Goal: Answer question/provide support: Share knowledge or assist other users

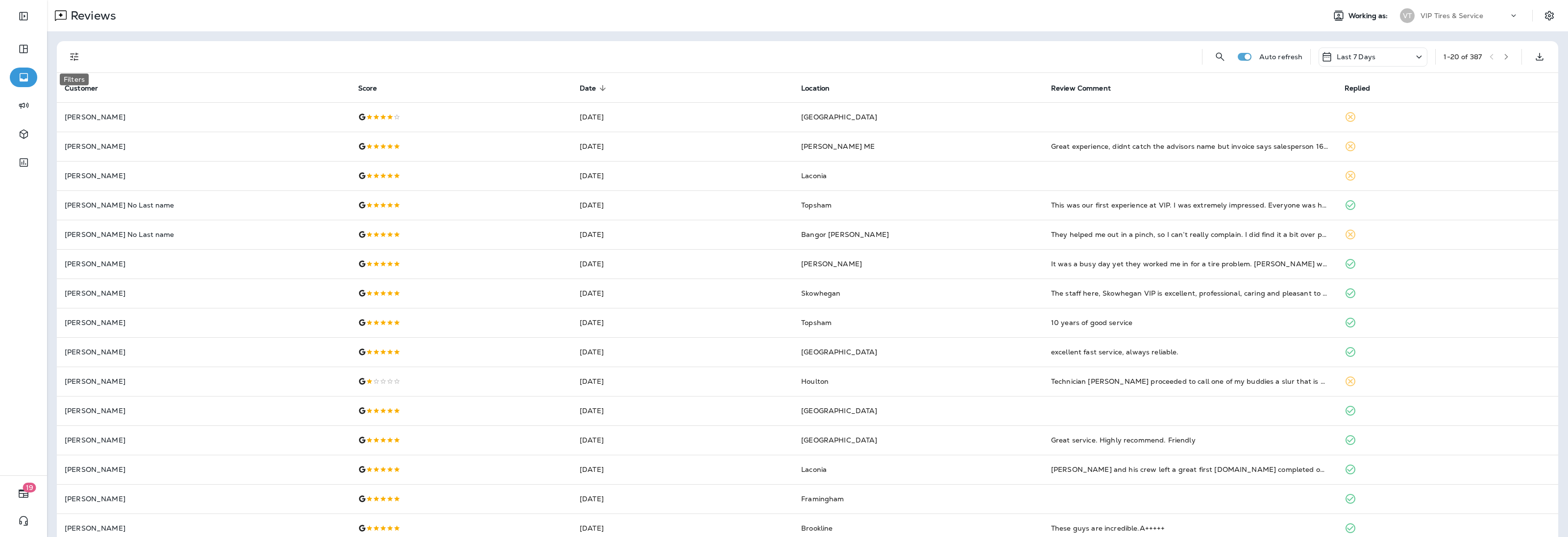
click at [70, 59] on icon "Filters" at bounding box center [74, 57] width 12 height 12
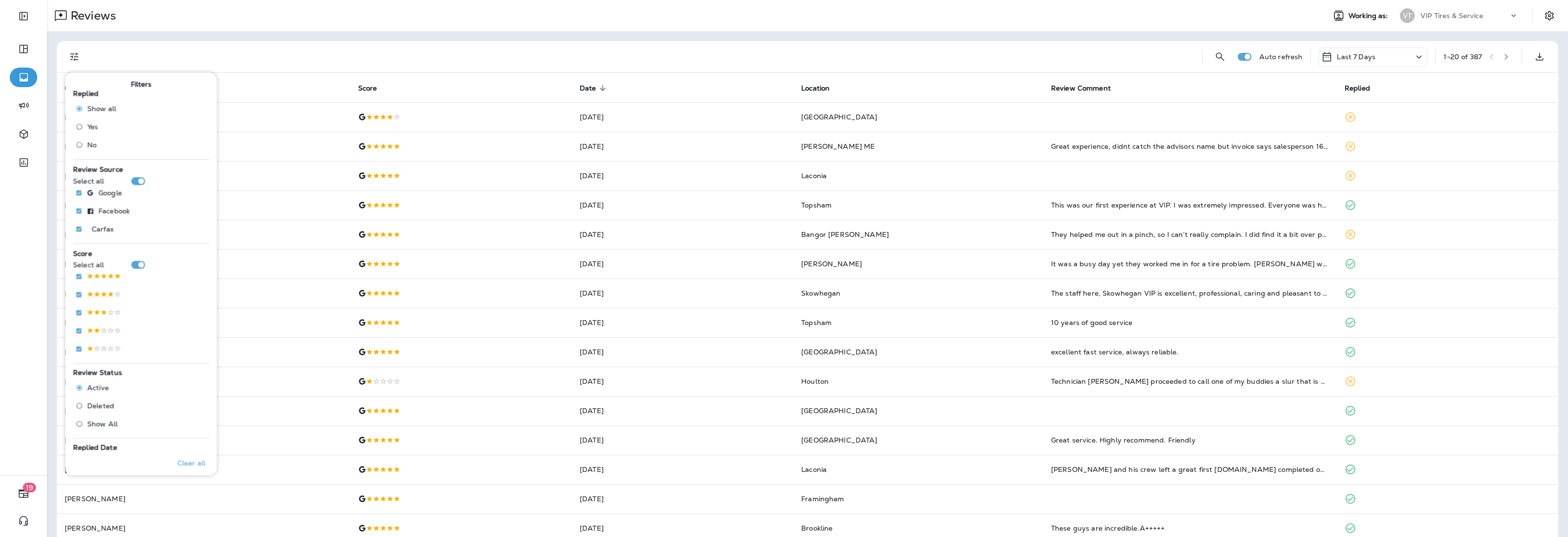
click at [91, 143] on span "No" at bounding box center [91, 145] width 9 height 8
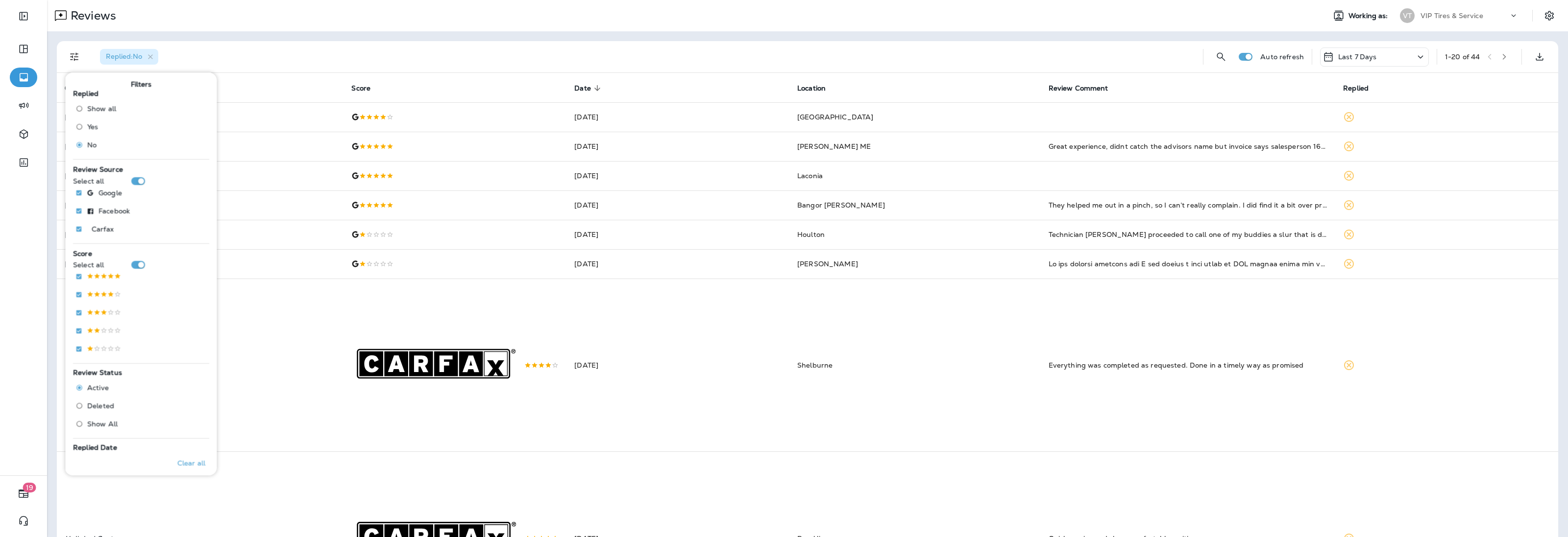
click at [461, 46] on div "Replied : No" at bounding box center [643, 57] width 1103 height 32
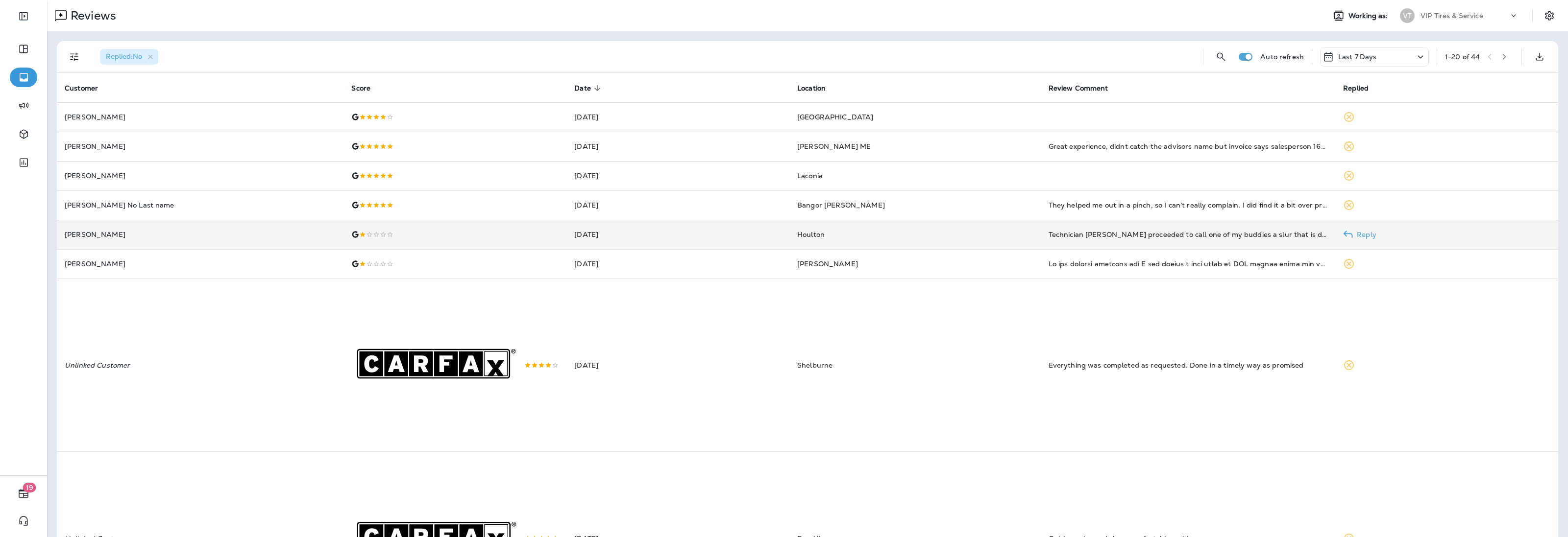
click at [167, 238] on p "[PERSON_NAME]" at bounding box center [200, 234] width 271 height 8
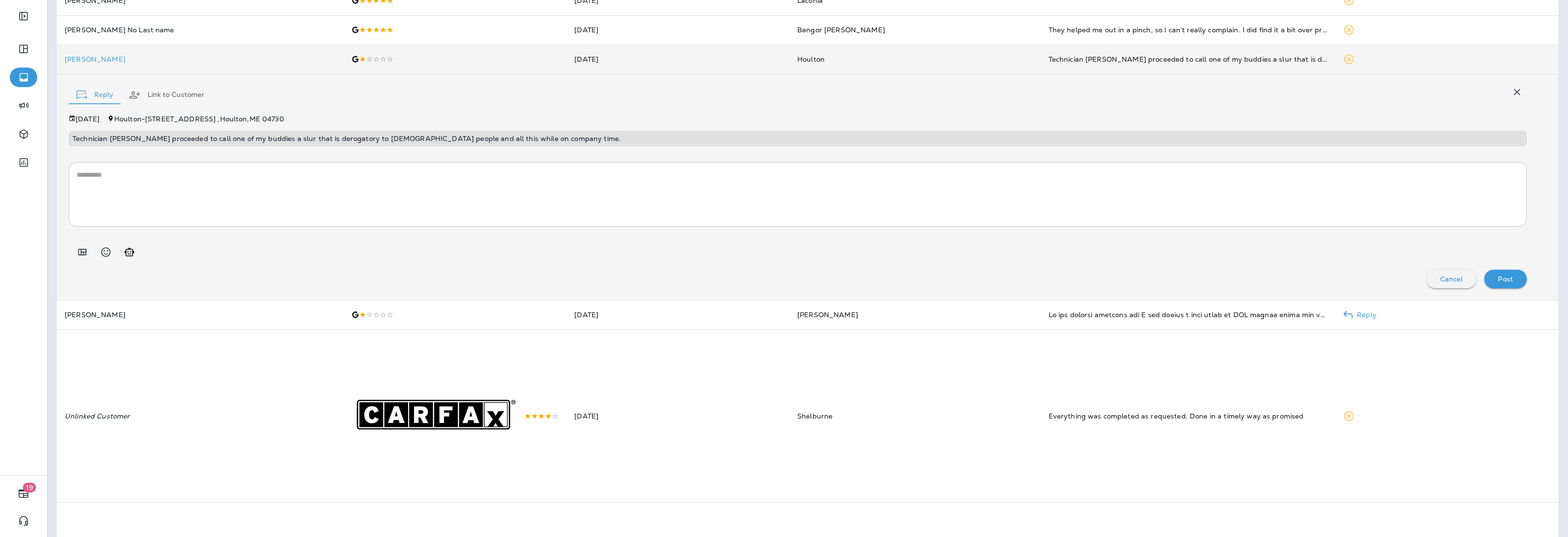
scroll to position [184, 0]
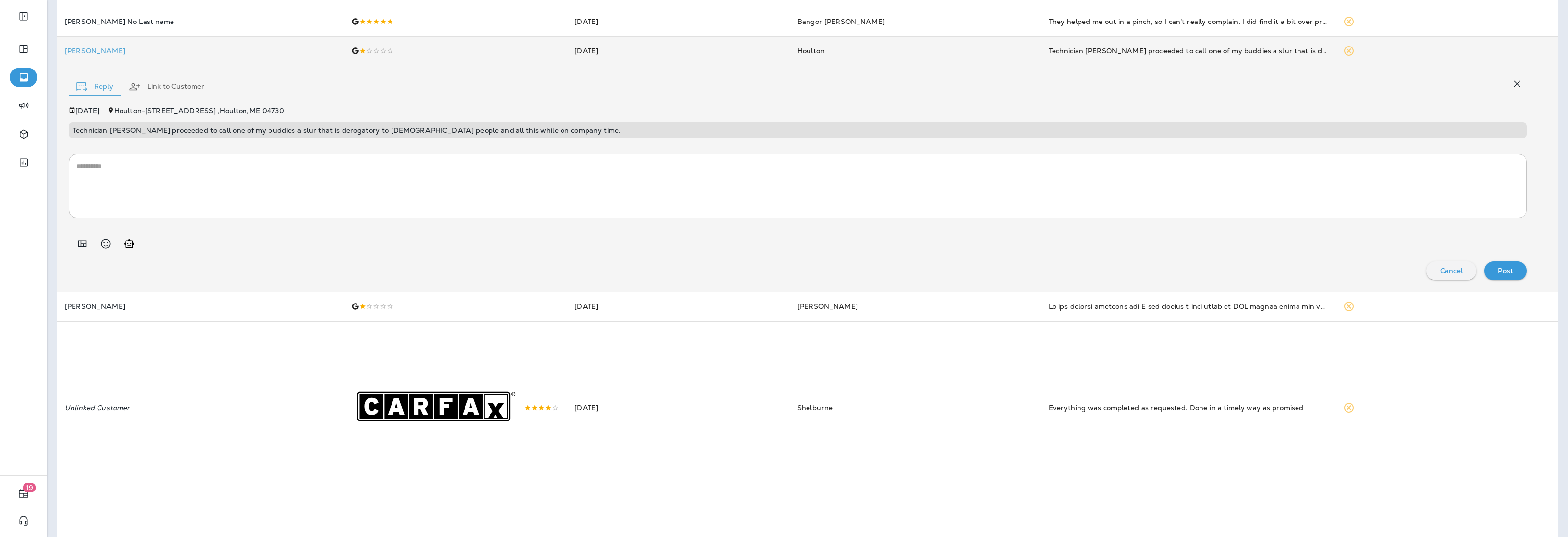
click at [108, 175] on textarea at bounding box center [798, 186] width 1443 height 49
click at [81, 241] on icon "Add in a premade template" at bounding box center [83, 243] width 9 height 6
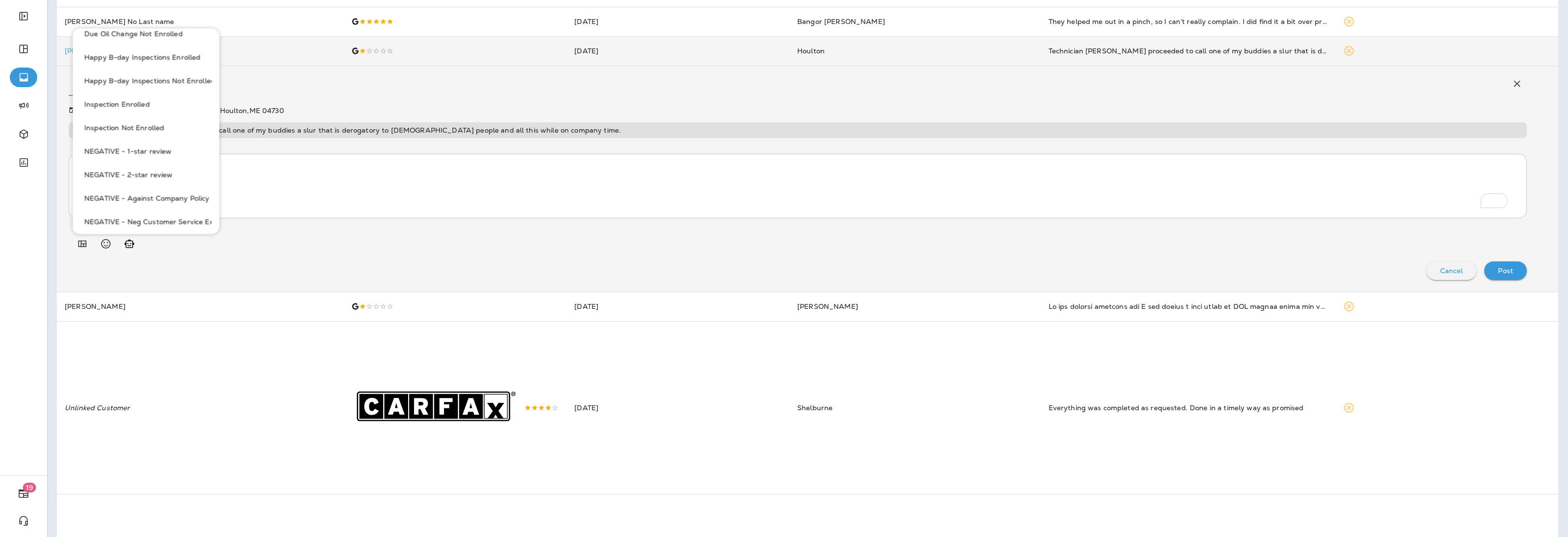
scroll to position [306, 0]
click at [163, 182] on button "NEGATIVE - Against Company Policy" at bounding box center [146, 178] width 131 height 24
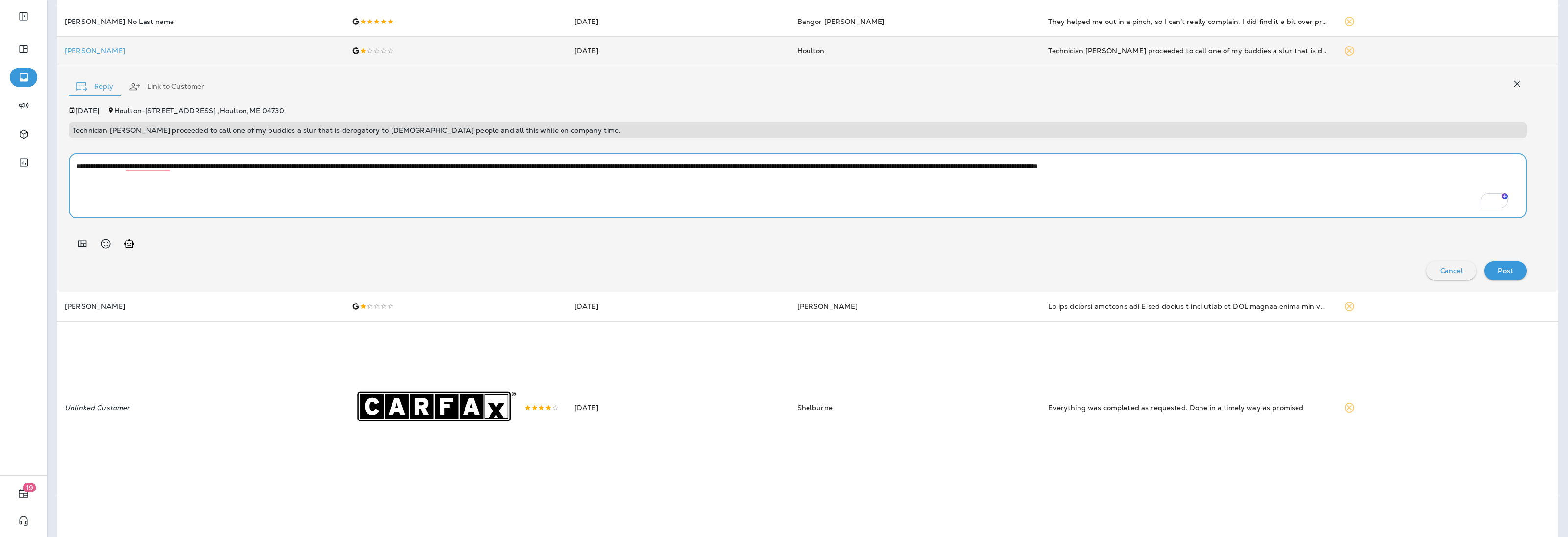
click at [533, 167] on textarea "**********" at bounding box center [793, 186] width 1433 height 49
click at [1368, 189] on textarea "**********" at bounding box center [793, 186] width 1433 height 49
click at [1402, 195] on textarea "**********" at bounding box center [793, 186] width 1433 height 49
type textarea "**********"
click at [1499, 271] on p "Post" at bounding box center [1505, 271] width 15 height 8
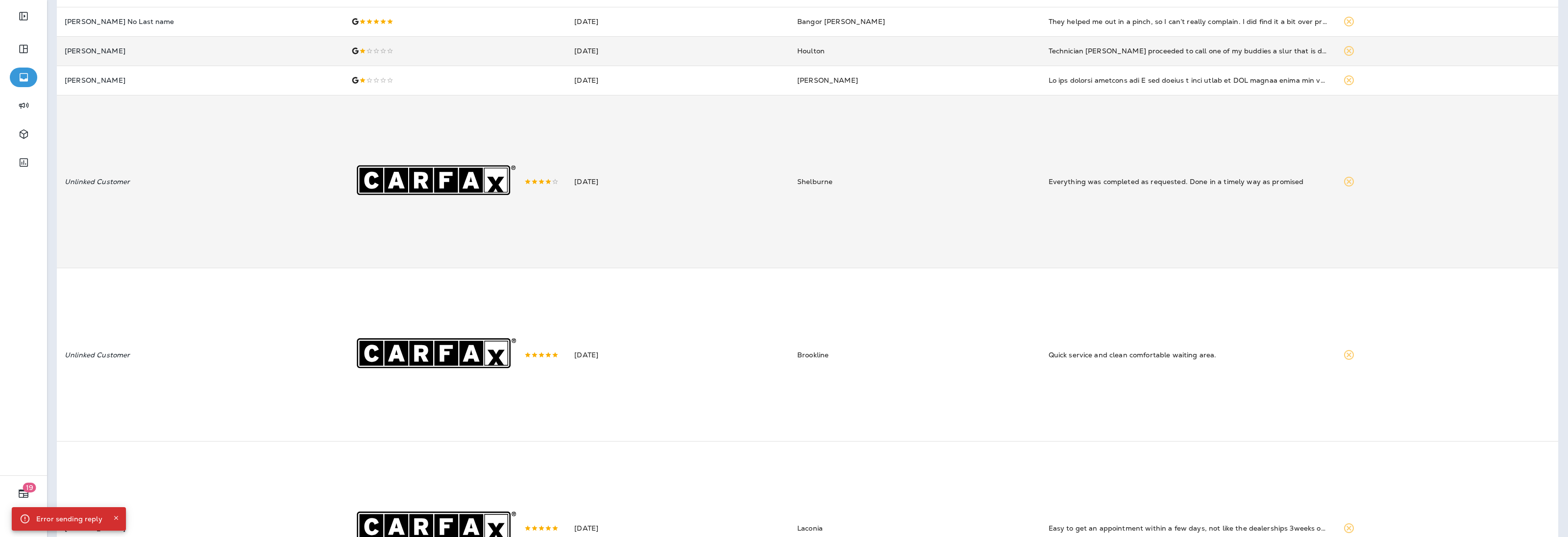
click at [121, 126] on td "Unlinked Customer" at bounding box center [200, 181] width 287 height 173
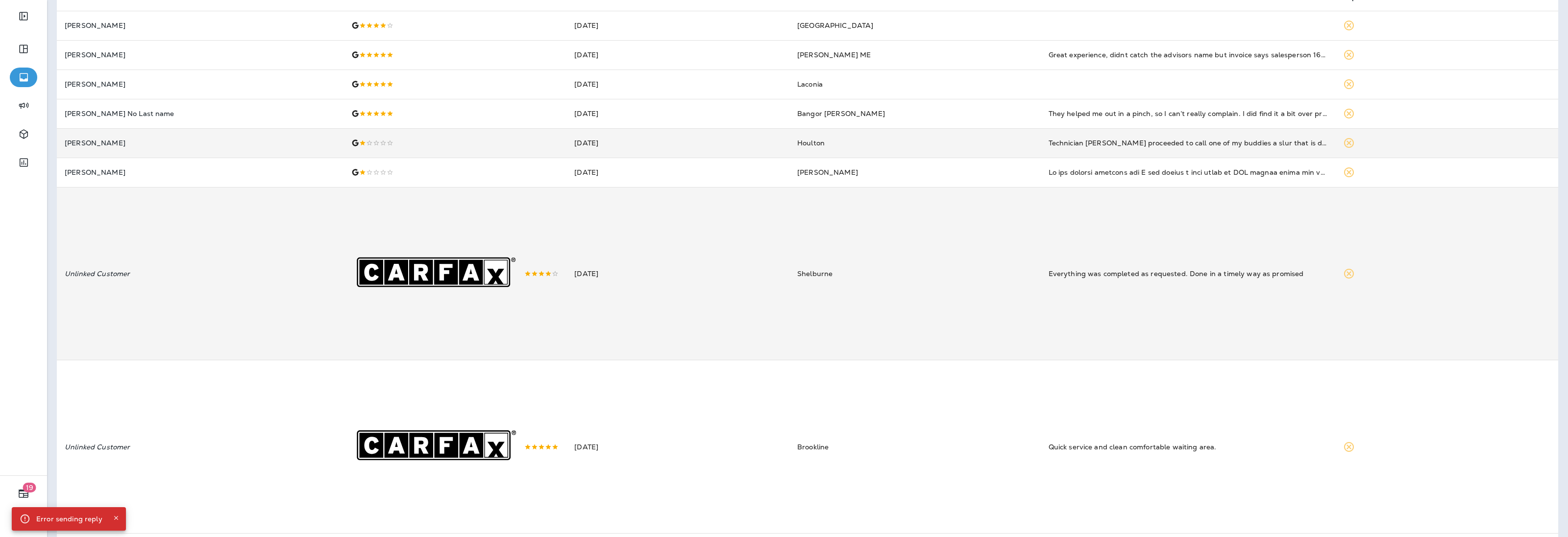
scroll to position [0, 0]
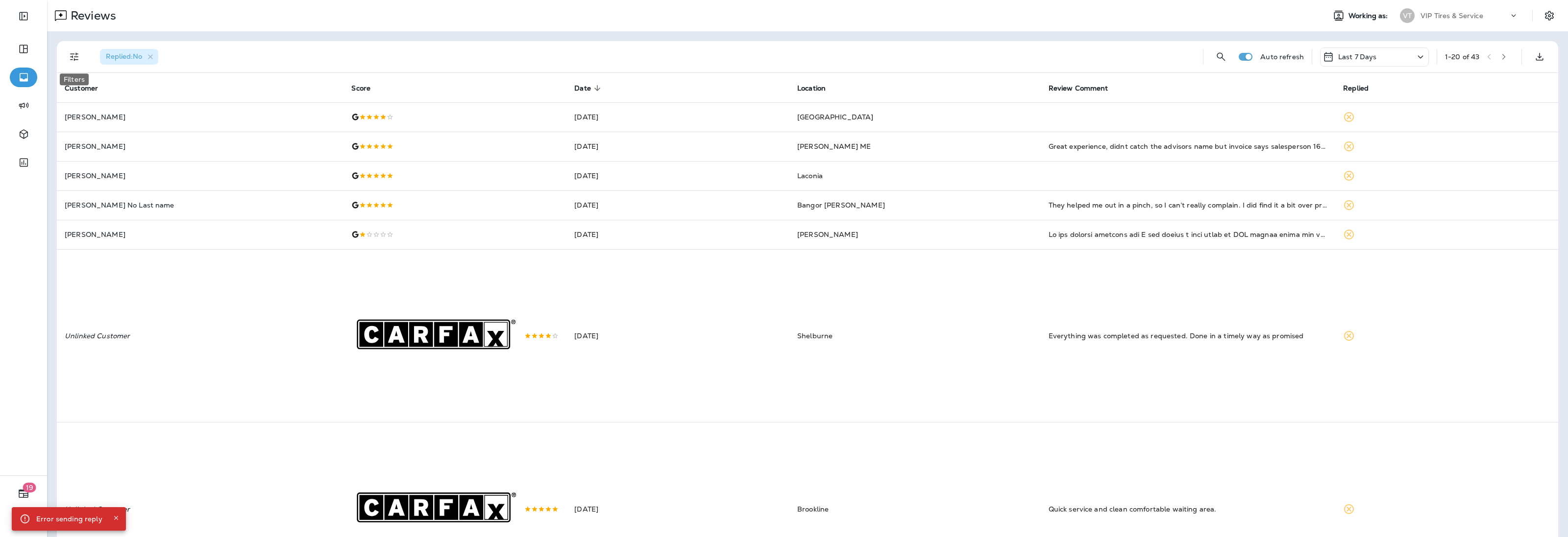
click at [72, 58] on icon "Filters" at bounding box center [74, 57] width 12 height 12
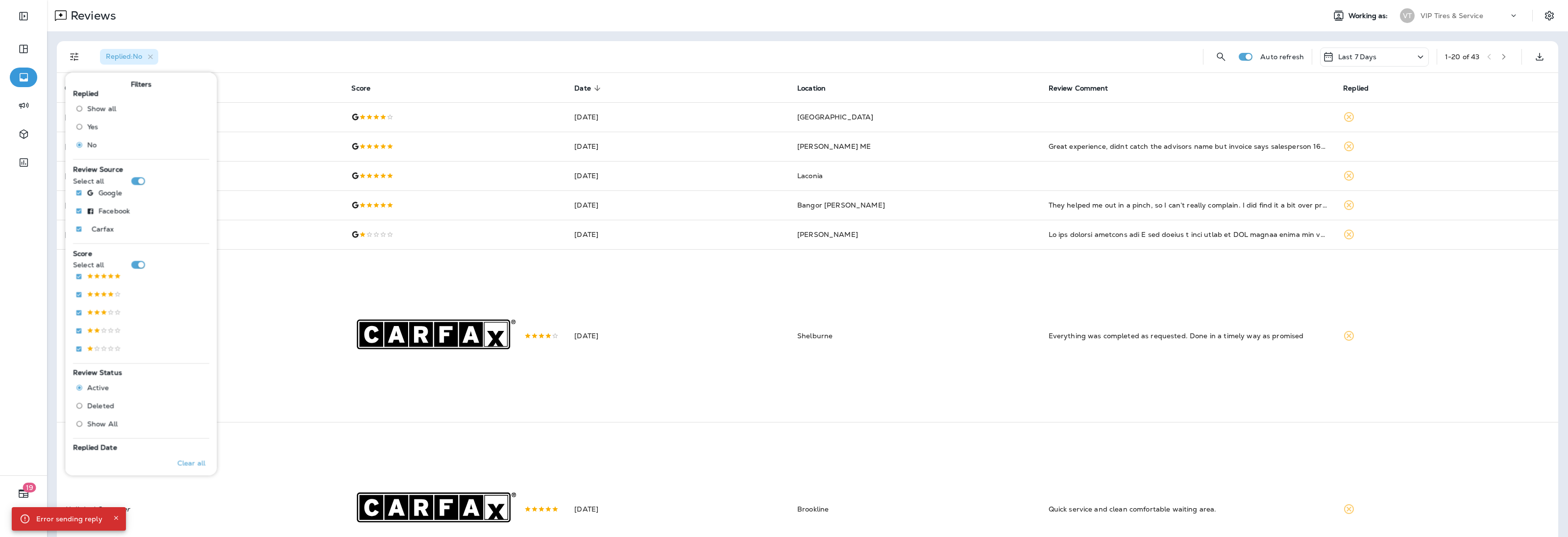
click at [153, 61] on div "Replied : No" at bounding box center [129, 57] width 58 height 16
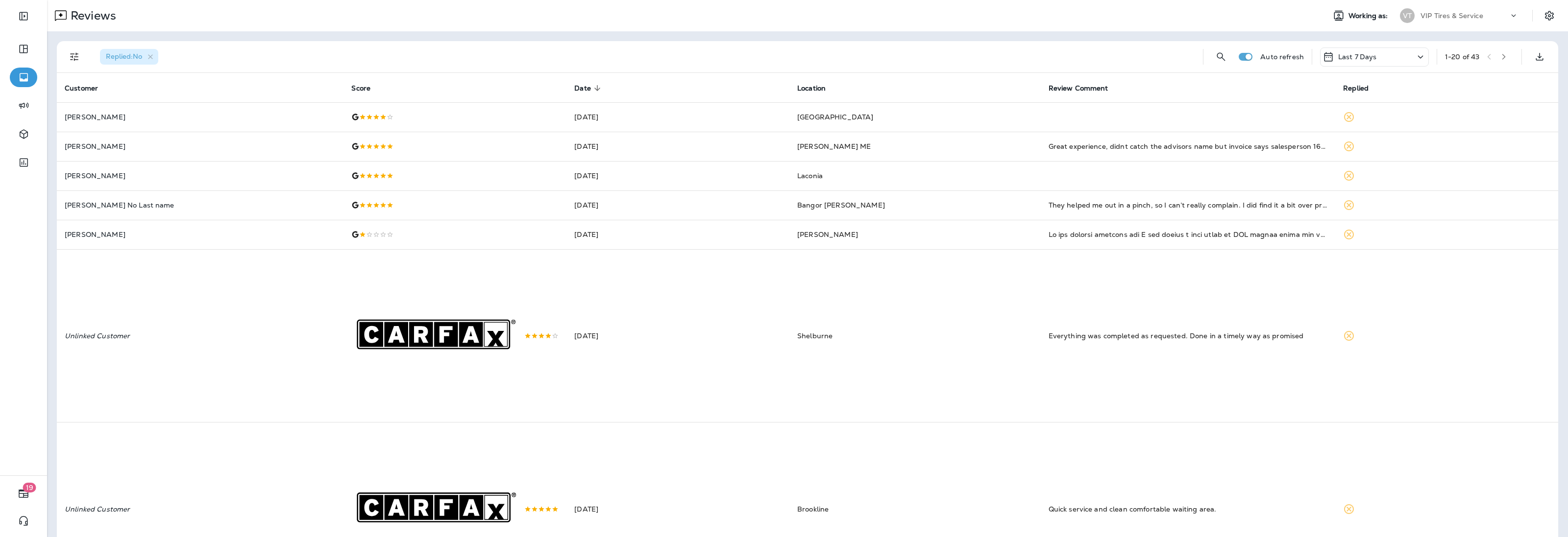
click at [87, 54] on div "Replied : No Auto refresh Last 7 Days 1 - 20 of 43" at bounding box center [809, 57] width 1489 height 32
click at [77, 55] on icon "Filters" at bounding box center [74, 57] width 12 height 12
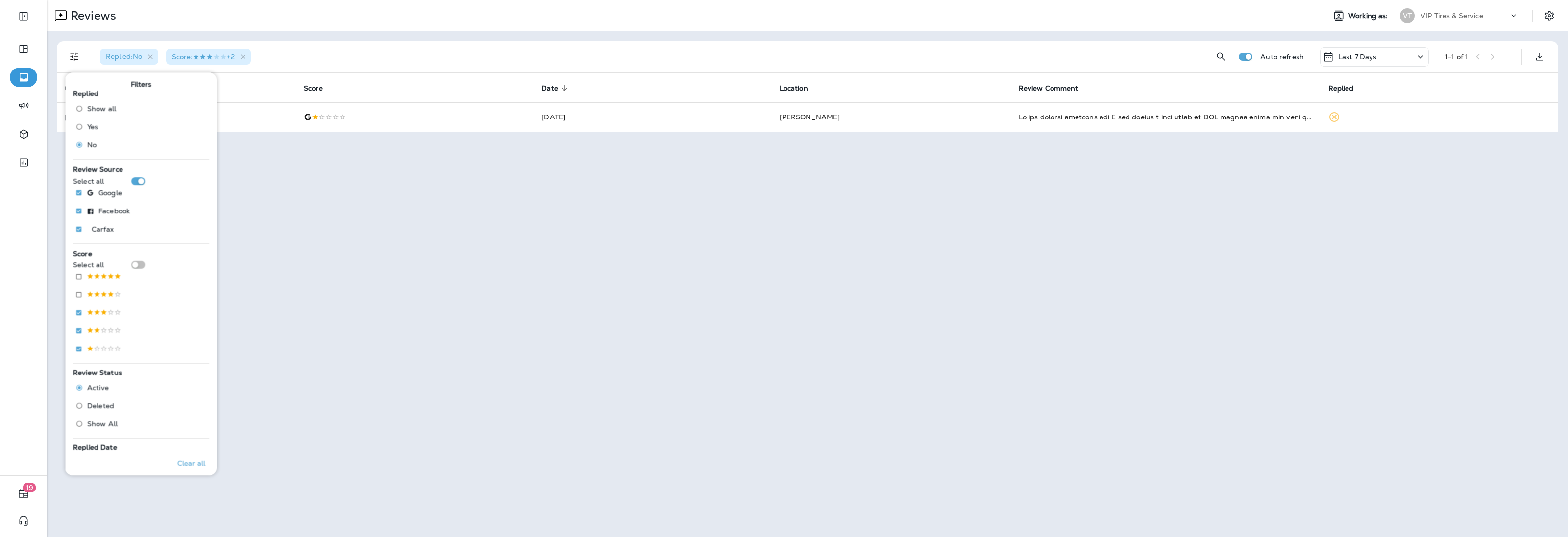
click at [346, 45] on div "Replied : No Score : +2" at bounding box center [643, 57] width 1103 height 32
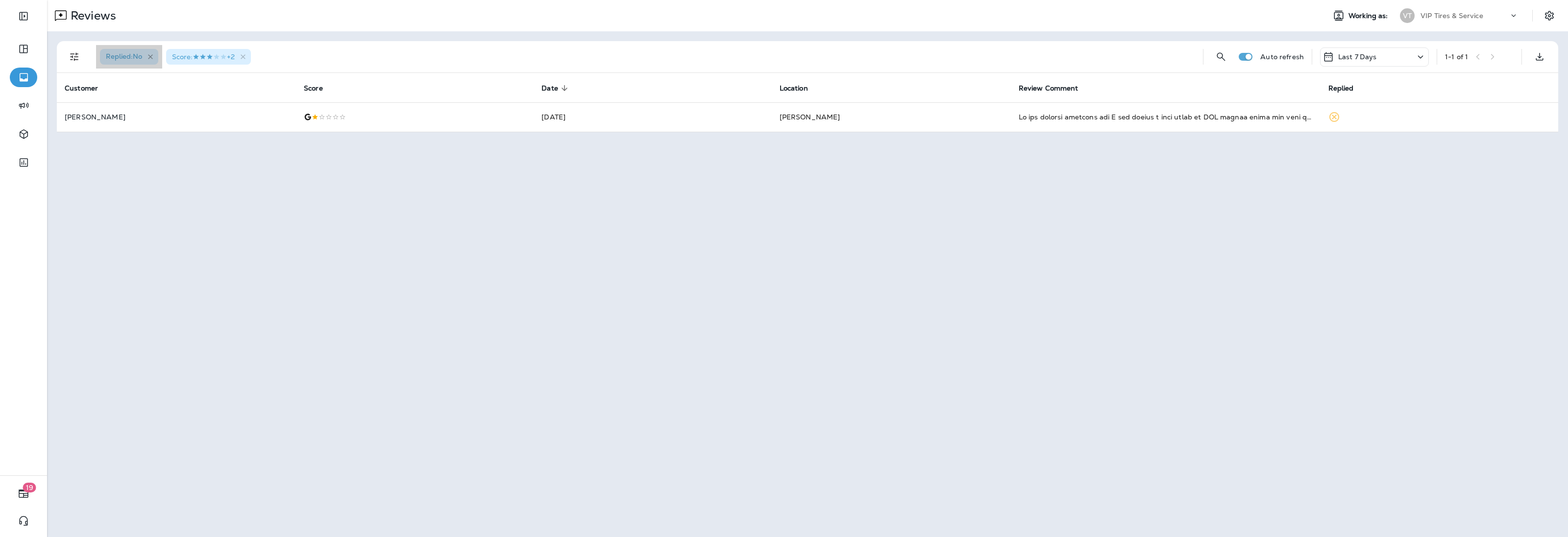
click at [149, 54] on icon "button" at bounding box center [151, 57] width 9 height 9
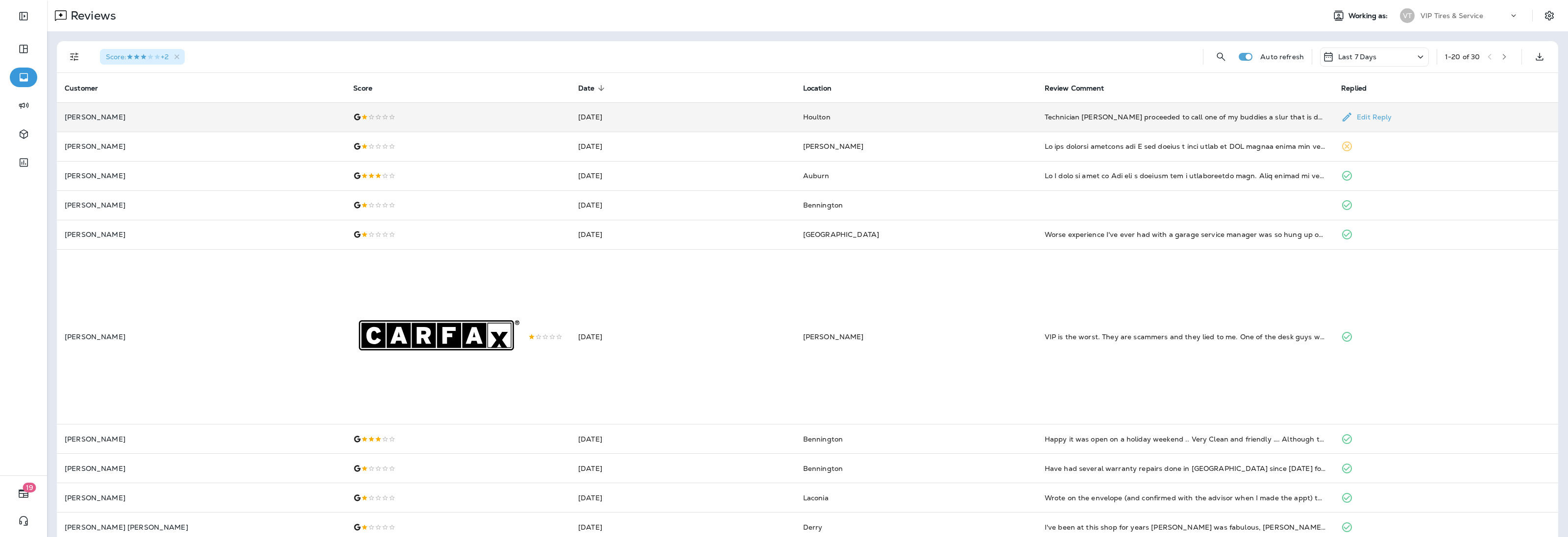
click at [103, 115] on p "[PERSON_NAME]" at bounding box center [201, 117] width 273 height 8
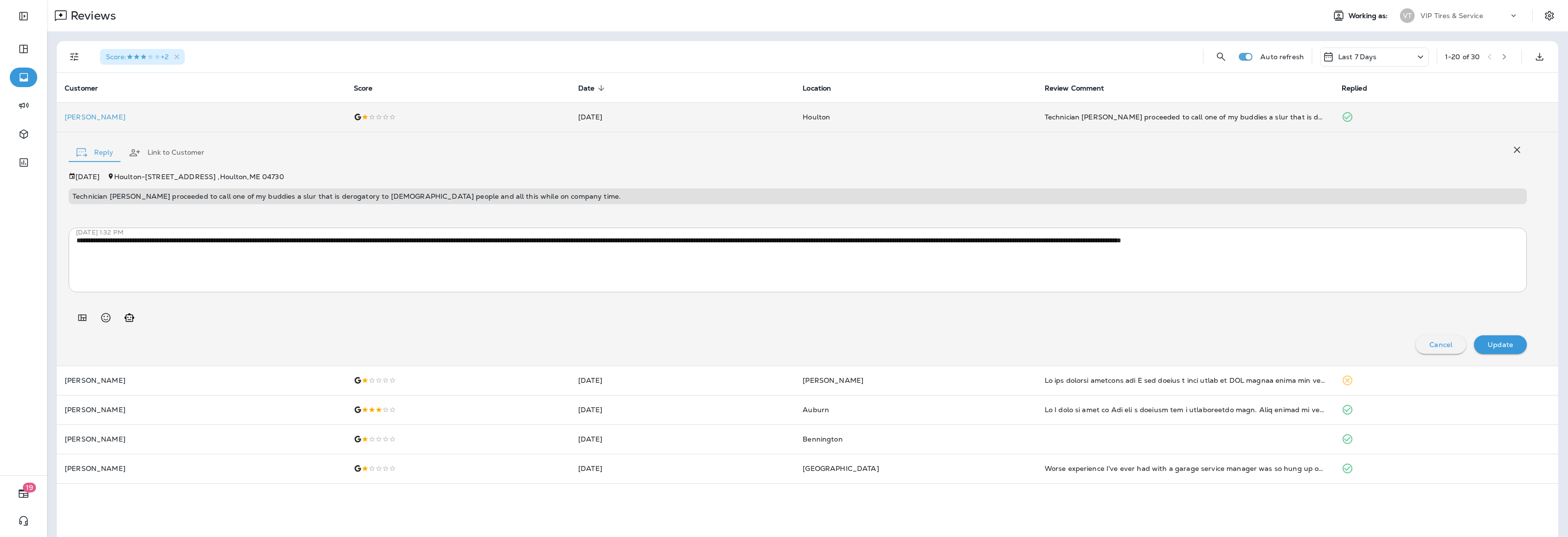
click at [223, 197] on p "Technician [PERSON_NAME] proceeded to call one of my buddies a slur that is der…" at bounding box center [797, 196] width 1451 height 8
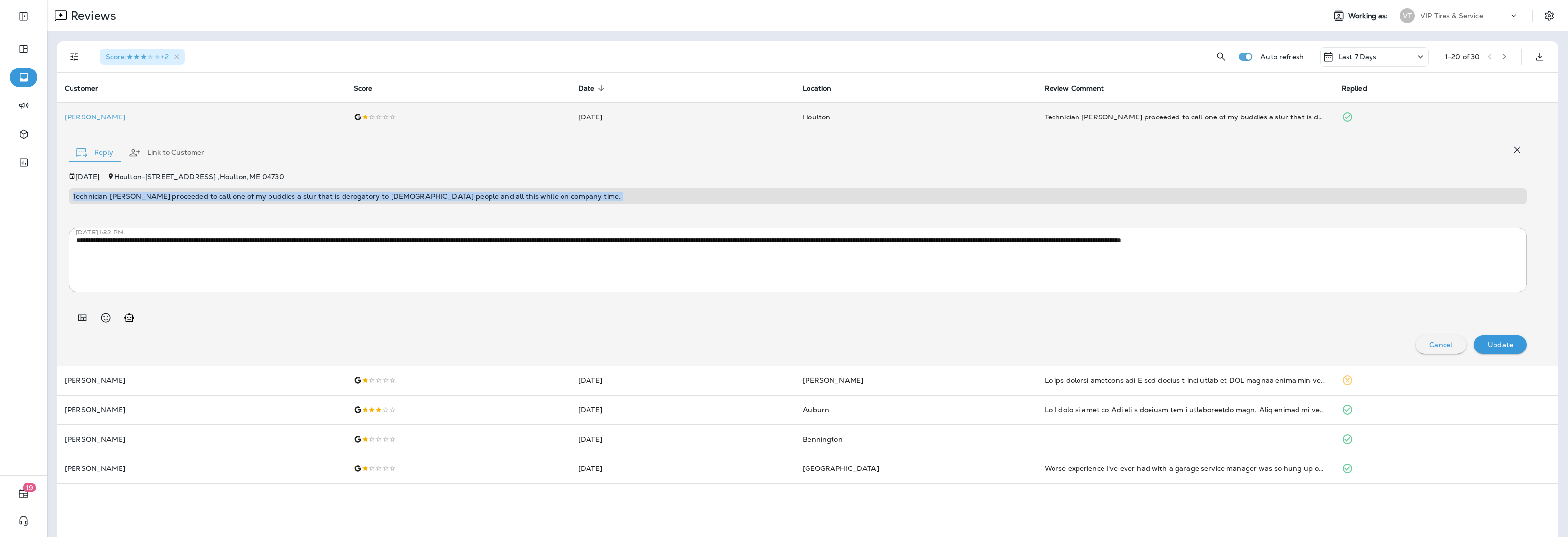
click at [223, 197] on p "Technician [PERSON_NAME] proceeded to call one of my buddies a slur that is der…" at bounding box center [797, 196] width 1451 height 8
copy p "Technician [PERSON_NAME] proceeded to call one of my buddies a slur that is der…"
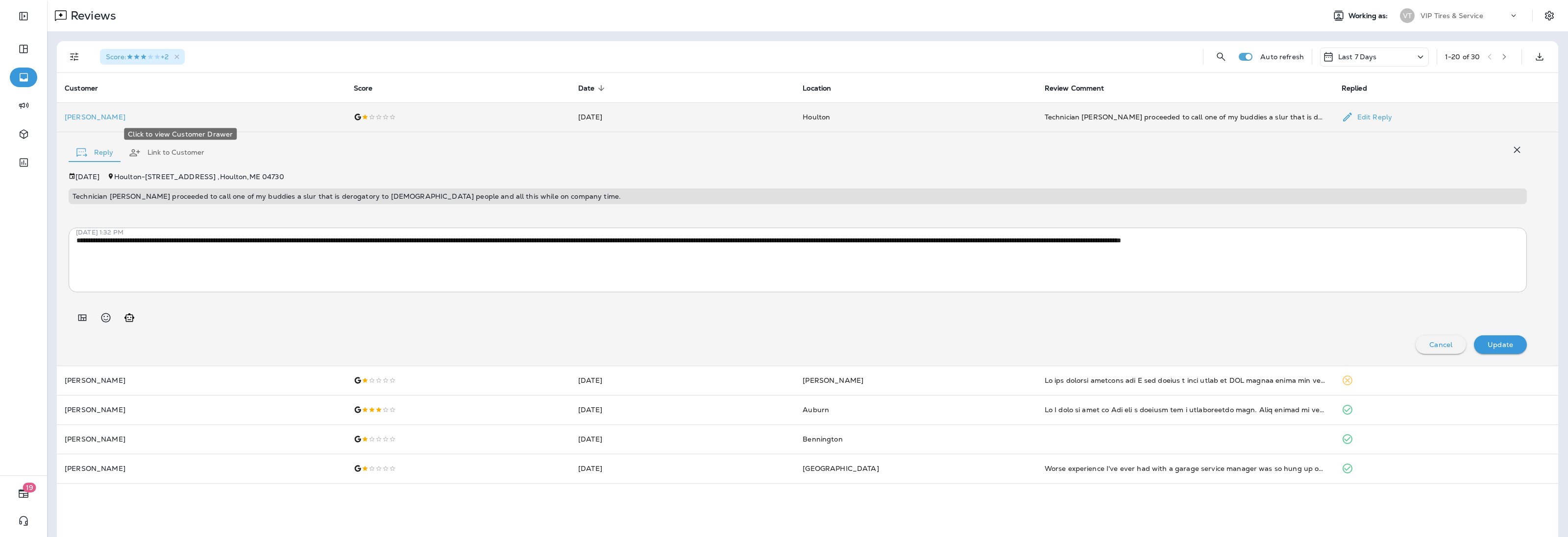
click at [74, 115] on p "[PERSON_NAME]" at bounding box center [201, 117] width 273 height 8
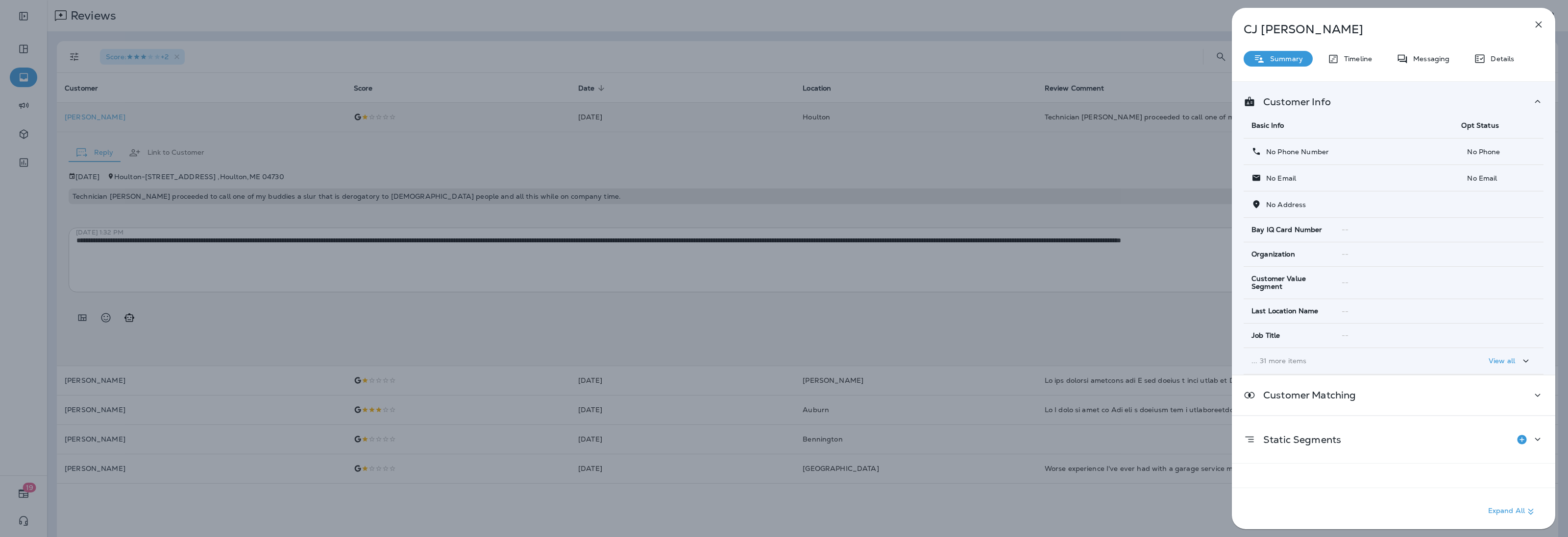
click at [260, 277] on div "[PERSON_NAME] Summary Timeline Messaging Details Customer Info Basic Info Opt S…" at bounding box center [784, 268] width 1568 height 537
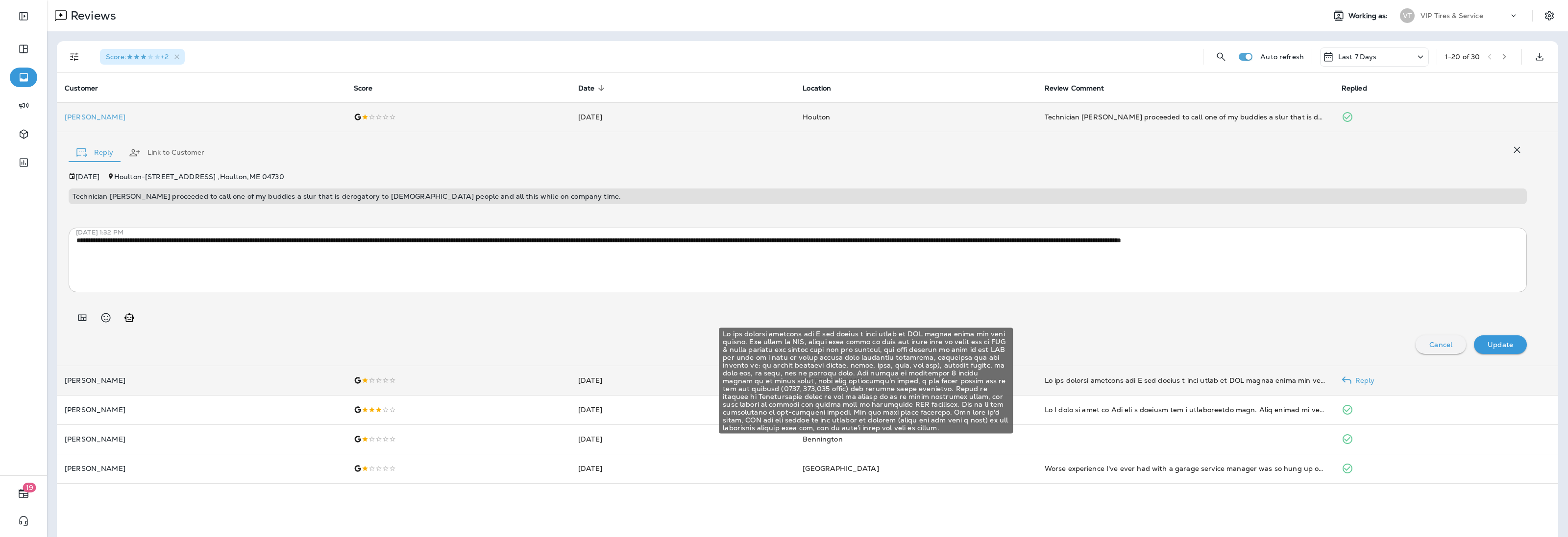
click at [1088, 375] on div "My car stopped starting and I had gotten a code about an ABS sensor issue the w…" at bounding box center [1185, 380] width 281 height 10
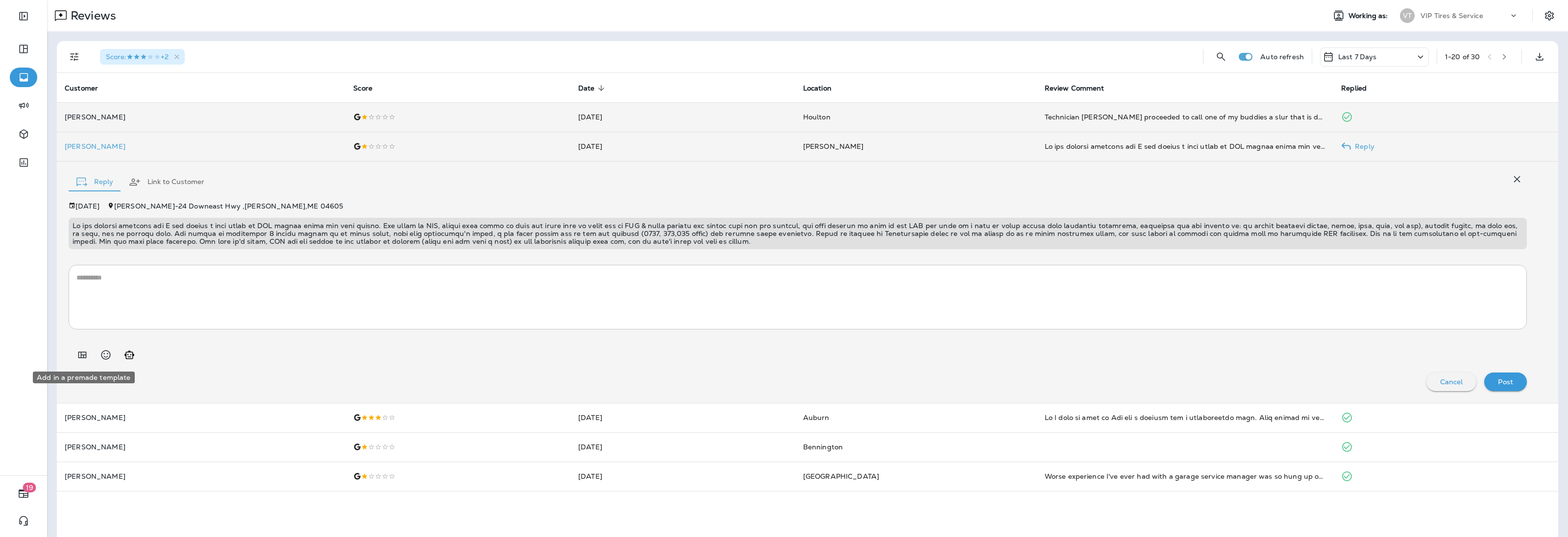
click at [83, 355] on icon "Add in a premade template" at bounding box center [83, 355] width 9 height 6
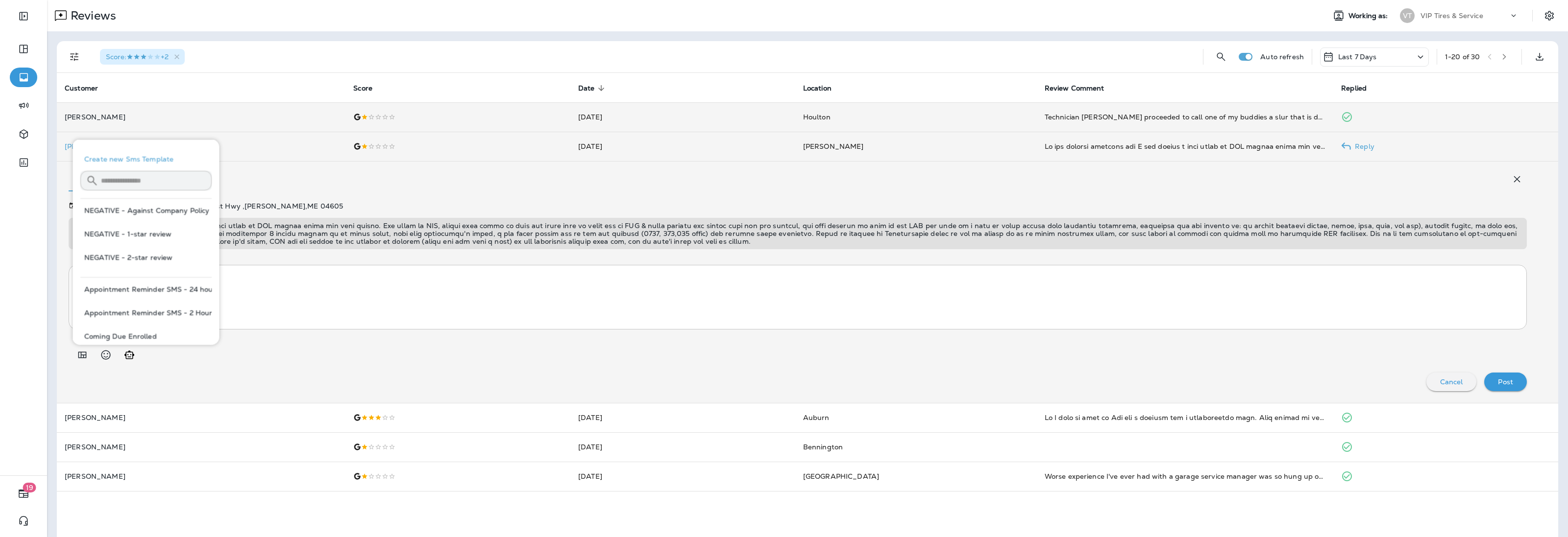
click at [142, 235] on button "NEGATIVE - 1-star review" at bounding box center [146, 234] width 131 height 24
type textarea "**********"
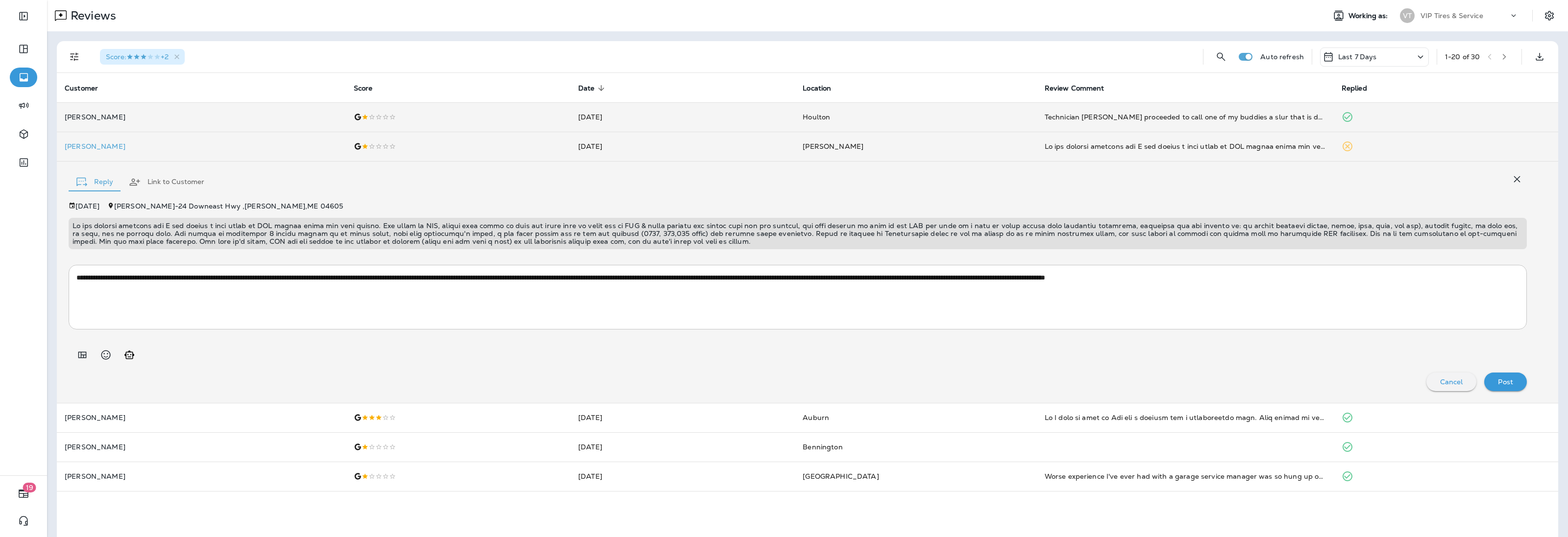
click at [1505, 382] on div "Post" at bounding box center [1505, 381] width 27 height 13
